Goal: Information Seeking & Learning: Learn about a topic

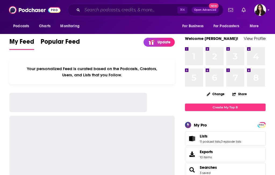
click at [134, 12] on input "Search podcasts, credits, & more..." at bounding box center [129, 10] width 95 height 9
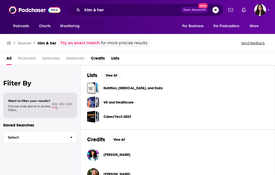
click at [81, 9] on div "him & her Open Advanced New" at bounding box center [146, 10] width 156 height 12
drag, startPoint x: 81, startPoint y: 9, endPoint x: 126, endPoint y: 12, distance: 45.3
click at [126, 12] on div "him & her Open Advanced New" at bounding box center [146, 10] width 156 height 12
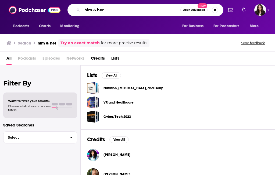
drag, startPoint x: 126, startPoint y: 12, endPoint x: 71, endPoint y: 6, distance: 55.3
click at [71, 6] on div "him & her Open Advanced New" at bounding box center [146, 10] width 156 height 12
type input "skinny confidential"
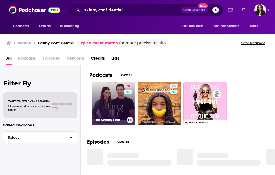
click at [112, 112] on link "78 The Skinny Confidential Him & Her Show" at bounding box center [114, 104] width 44 height 44
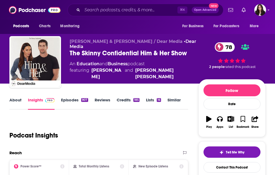
click at [76, 52] on div "The Skinny Confidential Him & Her Show 78" at bounding box center [134, 53] width 129 height 8
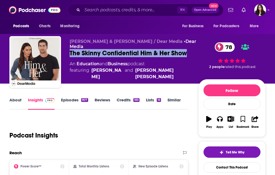
drag, startPoint x: 76, startPoint y: 52, endPoint x: 177, endPoint y: 55, distance: 101.3
click at [177, 55] on div "The Skinny Confidential Him & Her Show 78" at bounding box center [134, 53] width 129 height 8
copy h2 "The Skinny Confidential Him & Her Show"
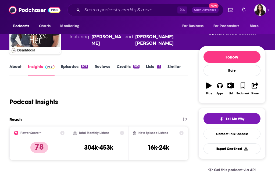
scroll to position [39, 0]
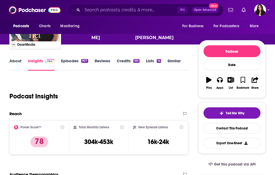
click at [10, 59] on link "About" at bounding box center [15, 64] width 12 height 12
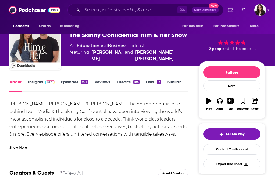
scroll to position [21, 0]
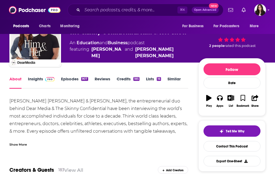
click at [113, 130] on div "[PERSON_NAME] [PERSON_NAME] & [PERSON_NAME], the entrepreneurial duo behind Dea…" at bounding box center [98, 131] width 179 height 68
click at [25, 144] on div "Show More" at bounding box center [18, 143] width 18 height 5
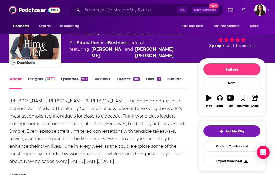
drag, startPoint x: 122, startPoint y: 160, endPoint x: 7, endPoint y: 102, distance: 128.5
copy div "[PERSON_NAME] [PERSON_NAME] & [PERSON_NAME], the entrepreneurial duo behind Dea…"
click at [43, 81] on span at bounding box center [49, 78] width 12 height 5
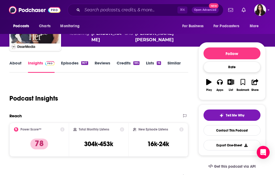
scroll to position [37, 0]
